Goal: Check status: Check status

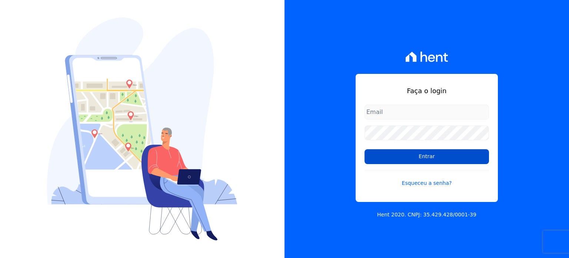
type input "[EMAIL_ADDRESS][DOMAIN_NAME]"
click at [428, 158] on input "Entrar" at bounding box center [427, 156] width 125 height 15
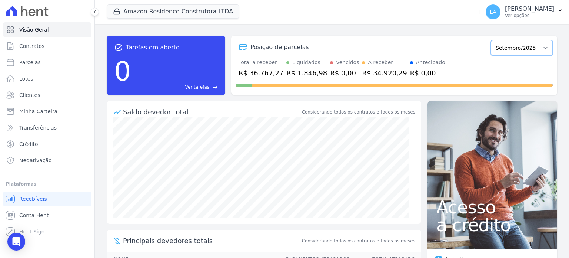
click at [541, 50] on select "Dezembro/2022 Janeiro/2023 Fevereiro/2023 Março/2023 Abril/2023 Maio/2023 Junho…" at bounding box center [522, 48] width 62 height 16
select select "09/2024"
click at [491, 40] on select "Dezembro/2022 Janeiro/2023 Fevereiro/2023 Março/2023 Abril/2023 Maio/2023 Junho…" at bounding box center [522, 48] width 62 height 16
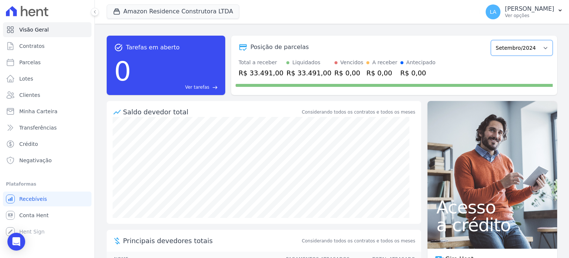
click at [541, 47] on select "Dezembro/2022 Janeiro/2023 Fevereiro/2023 Março/2023 Abril/2023 Maio/2023 Junho…" at bounding box center [522, 48] width 62 height 16
select select "10/2024"
click at [491, 40] on select "Dezembro/2022 Janeiro/2023 Fevereiro/2023 Março/2023 Abril/2023 Maio/2023 Junho…" at bounding box center [522, 48] width 62 height 16
click at [541, 52] on select "Dezembro/2022 Janeiro/2023 Fevereiro/2023 Março/2023 Abril/2023 Maio/2023 Junho…" at bounding box center [522, 48] width 62 height 16
select select "11/2024"
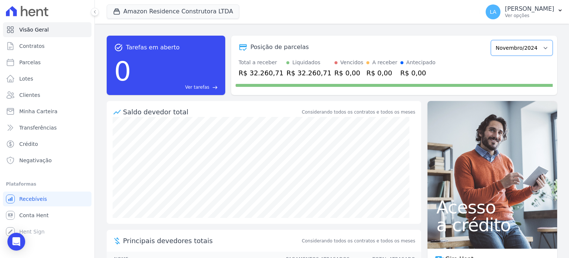
click at [491, 40] on select "Dezembro/2022 Janeiro/2023 Fevereiro/2023 Março/2023 Abril/2023 Maio/2023 Junho…" at bounding box center [522, 48] width 62 height 16
click at [544, 49] on select "Dezembro/2022 [GEOGRAPHIC_DATA]/2023 Fevereiro/2023 Março/2023 Abril/2023 Maio/…" at bounding box center [522, 48] width 62 height 16
select select "12/2024"
click at [491, 40] on select "Dezembro/2022 [GEOGRAPHIC_DATA]/2023 Fevereiro/2023 Março/2023 Abril/2023 Maio/…" at bounding box center [522, 48] width 62 height 16
click at [541, 51] on select "Dezembro/2022 [GEOGRAPHIC_DATA]/2023 Fevereiro/2023 Março/2023 Abril/2023 Maio/…" at bounding box center [522, 48] width 62 height 16
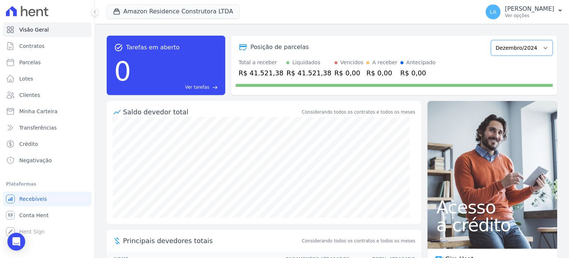
select select "01/2025"
click at [491, 40] on select "Dezembro/2022 [GEOGRAPHIC_DATA]/2023 Fevereiro/2023 Março/2023 Abril/2023 Maio/…" at bounding box center [522, 48] width 62 height 16
click at [544, 46] on select "Dezembro/2022 [GEOGRAPHIC_DATA]/2023 Fevereiro/2023 Março/2023 Abril/2023 Maio/…" at bounding box center [522, 48] width 62 height 16
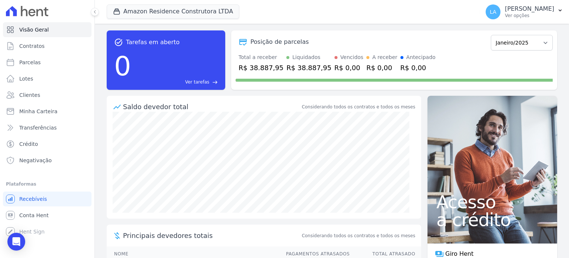
scroll to position [7, 0]
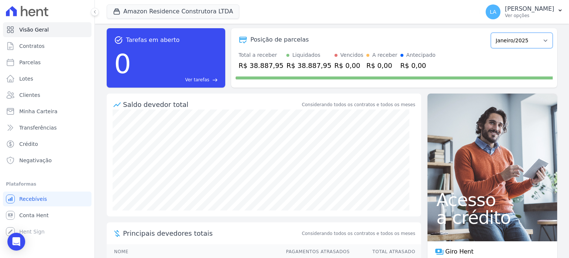
click at [541, 39] on select "Dezembro/2022 [GEOGRAPHIC_DATA]/2023 Fevereiro/2023 Março/2023 Abril/2023 Maio/…" at bounding box center [522, 41] width 62 height 16
select select "02/2025"
click at [491, 33] on select "Dezembro/2022 [GEOGRAPHIC_DATA]/2023 Fevereiro/2023 Março/2023 Abril/2023 Maio/…" at bounding box center [522, 41] width 62 height 16
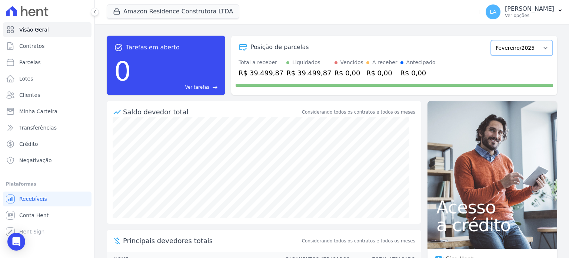
click at [541, 49] on select "Dezembro/2022 [GEOGRAPHIC_DATA]/2023 Fevereiro/2023 Março/2023 Abril/2023 Maio/…" at bounding box center [522, 48] width 62 height 16
select select "03/2025"
click at [491, 40] on select "Dezembro/2022 [GEOGRAPHIC_DATA]/2023 Fevereiro/2023 Março/2023 Abril/2023 Maio/…" at bounding box center [522, 48] width 62 height 16
click at [543, 45] on select "Dezembro/2022 [GEOGRAPHIC_DATA]/2023 Fevereiro/2023 Março/2023 Abril/2023 Maio/…" at bounding box center [522, 48] width 62 height 16
select select "04/2025"
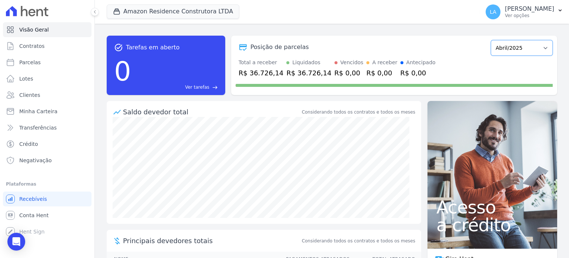
click at [491, 40] on select "Dezembro/2022 [GEOGRAPHIC_DATA]/2023 Fevereiro/2023 Março/2023 Abril/2023 Maio/…" at bounding box center [522, 48] width 62 height 16
click at [546, 49] on select "Dezembro/2022 [GEOGRAPHIC_DATA]/2023 Fevereiro/2023 Março/2023 Abril/2023 Maio/…" at bounding box center [522, 48] width 62 height 16
select select "05/2025"
click at [491, 40] on select "Dezembro/2022 [GEOGRAPHIC_DATA]/2023 Fevereiro/2023 Março/2023 Abril/2023 Maio/…" at bounding box center [522, 48] width 62 height 16
click at [542, 47] on select "Dezembro/2022 [GEOGRAPHIC_DATA]/2023 Fevereiro/2023 Março/2023 Abril/2023 Maio/…" at bounding box center [522, 48] width 62 height 16
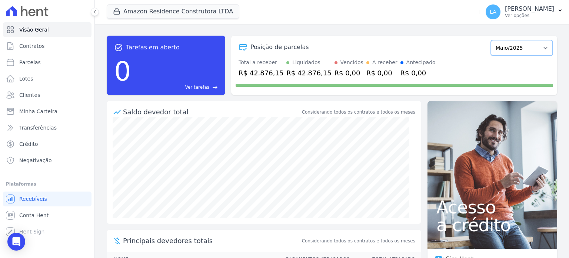
select select "06/2025"
click at [491, 40] on select "Dezembro/2022 [GEOGRAPHIC_DATA]/2023 Fevereiro/2023 Março/2023 Abril/2023 Maio/…" at bounding box center [522, 48] width 62 height 16
click at [543, 47] on select "Dezembro/2022 [GEOGRAPHIC_DATA]/2023 Fevereiro/2023 Março/2023 Abril/2023 Maio/…" at bounding box center [522, 48] width 62 height 16
select select "07/2025"
click at [491, 40] on select "Dezembro/2022 Janeiro/2023 Fevereiro/2023 Março/2023 Abril/2023 Maio/2023 Junho…" at bounding box center [522, 48] width 62 height 16
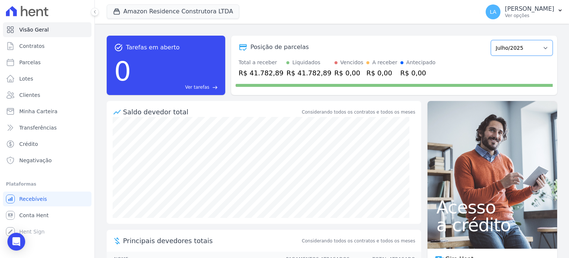
click at [540, 47] on select "Dezembro/2022 Janeiro/2023 Fevereiro/2023 Março/2023 Abril/2023 Maio/2023 Junho…" at bounding box center [522, 48] width 62 height 16
select select "08/2025"
click at [491, 40] on select "Dezembro/2022 Janeiro/2023 Fevereiro/2023 Março/2023 Abril/2023 Maio/2023 Junho…" at bounding box center [522, 48] width 62 height 16
